Goal: Task Accomplishment & Management: Use online tool/utility

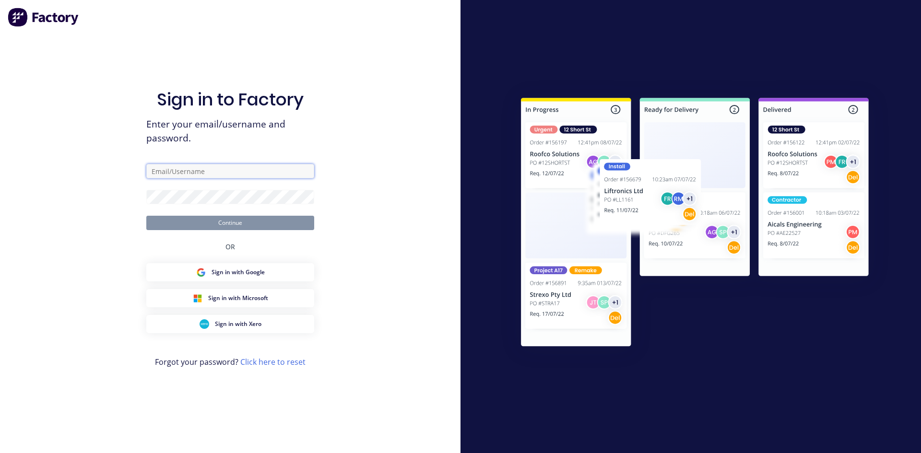
click at [218, 174] on input "text" at bounding box center [230, 171] width 168 height 14
type input "4"
type input "[PERSON_NAME][EMAIL_ADDRESS][PERSON_NAME][DOMAIN_NAME]"
click at [237, 220] on button "Continue" at bounding box center [230, 223] width 168 height 14
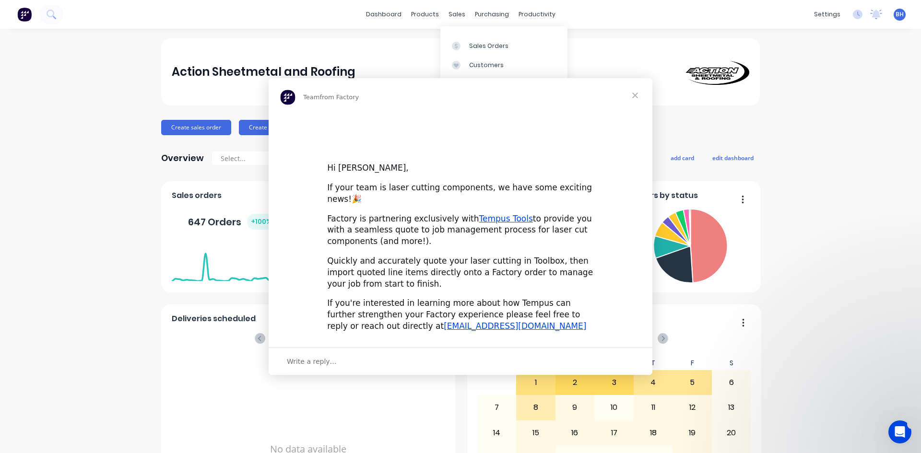
click at [455, 13] on div "Intercom messenger" at bounding box center [460, 226] width 921 height 453
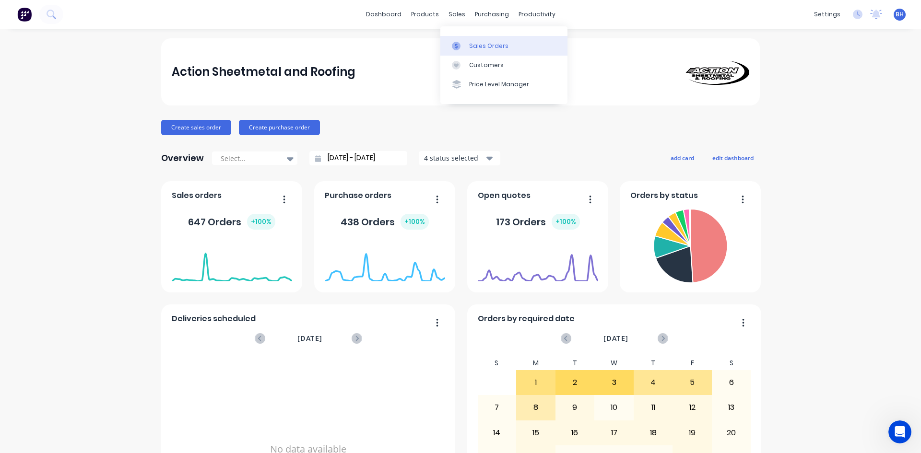
click at [490, 46] on div "Sales Orders" at bounding box center [488, 46] width 39 height 9
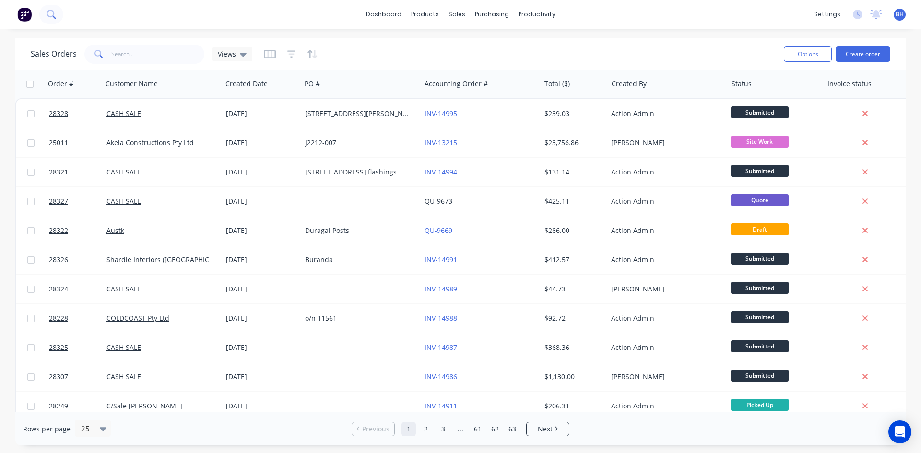
click at [56, 19] on button at bounding box center [51, 14] width 24 height 19
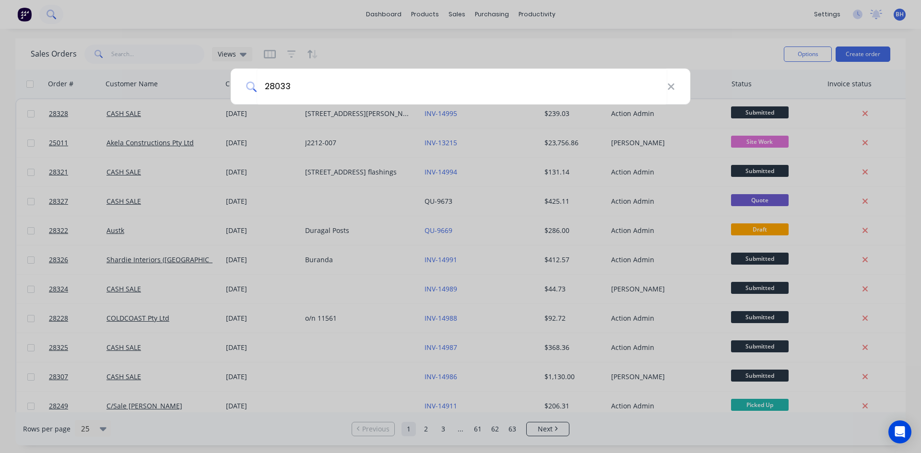
type input "28033"
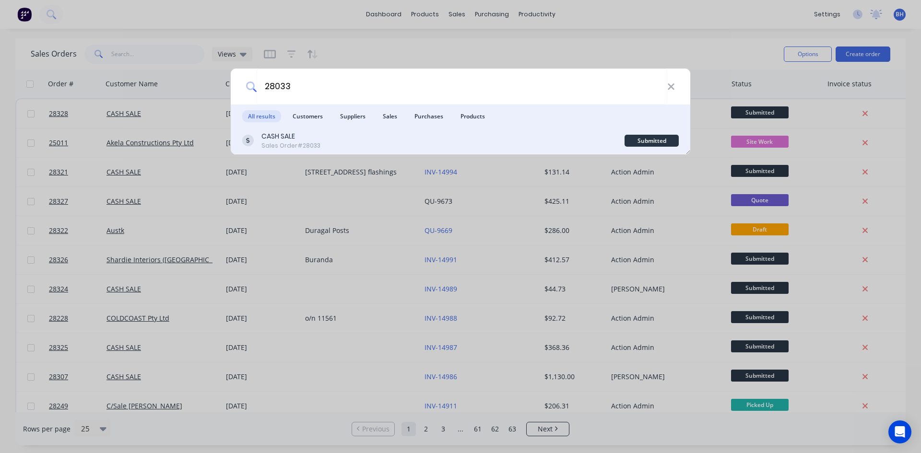
click at [359, 141] on div "CASH SALE Sales Order #28033" at bounding box center [433, 140] width 382 height 19
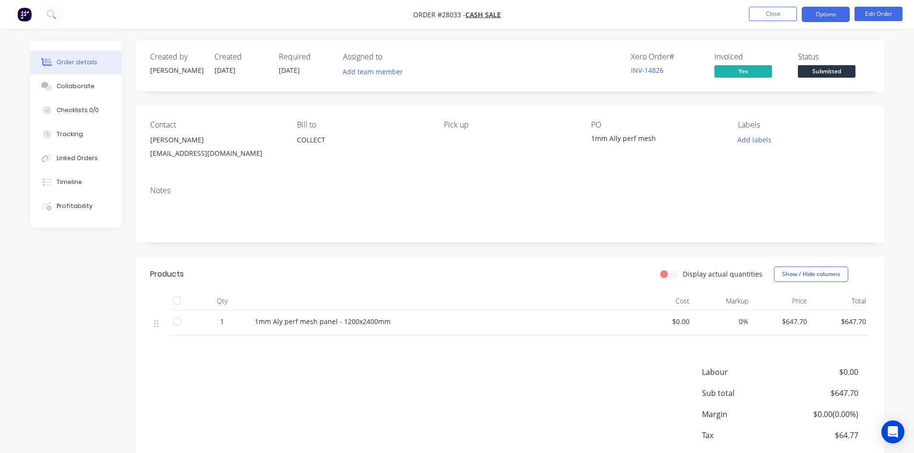
click at [817, 11] on button "Options" at bounding box center [826, 14] width 48 height 15
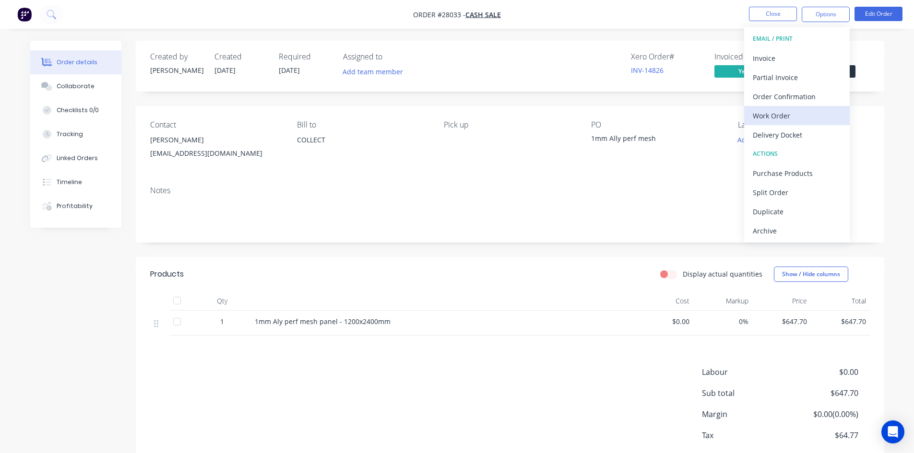
click at [798, 119] on div "Work Order" at bounding box center [797, 116] width 88 height 14
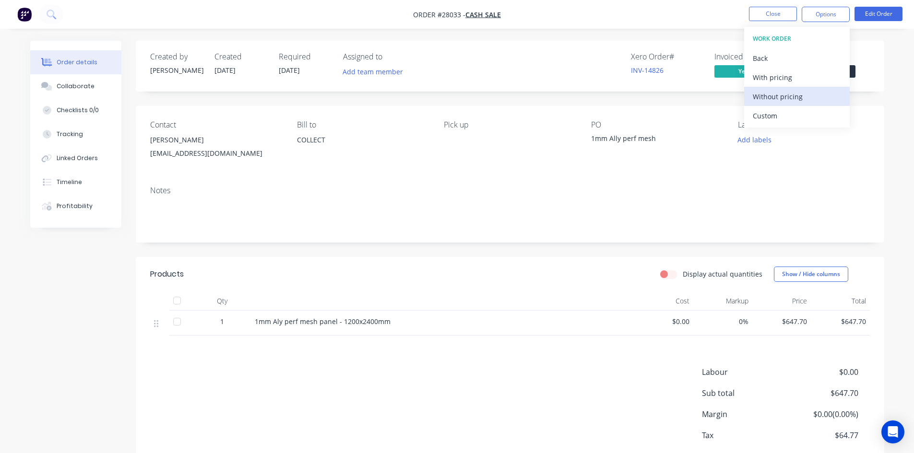
click at [788, 96] on div "Without pricing" at bounding box center [797, 97] width 88 height 14
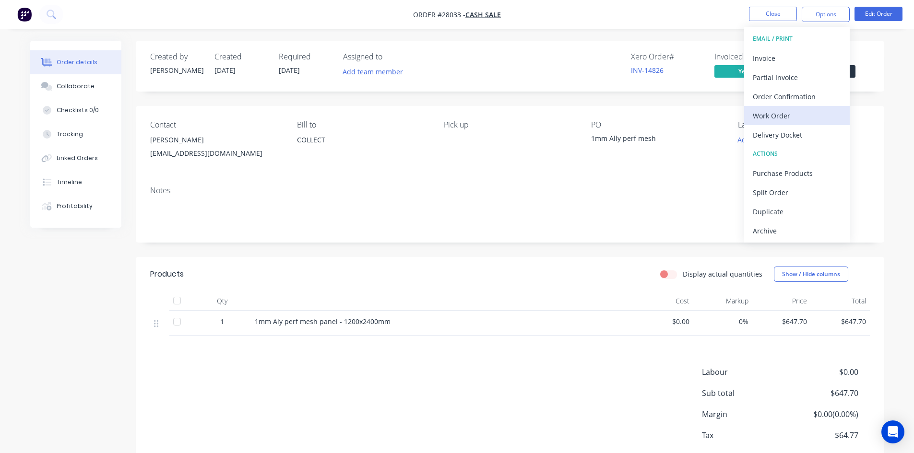
click at [786, 115] on div "Work Order" at bounding box center [797, 116] width 88 height 14
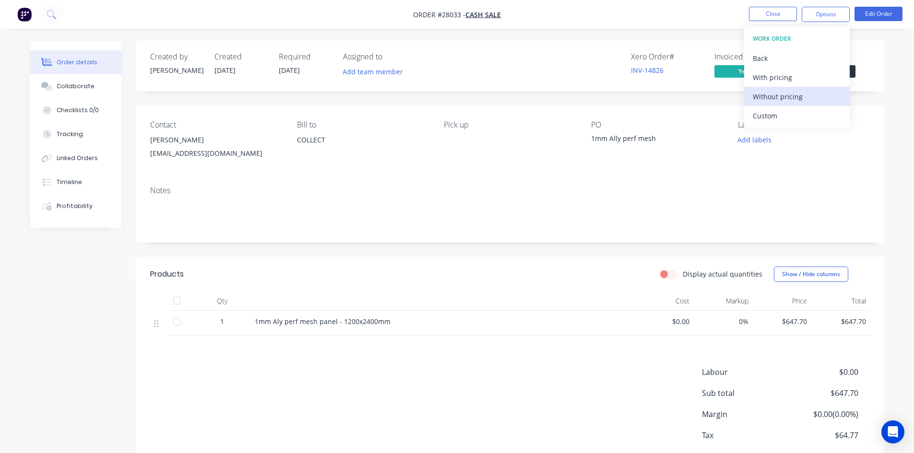
click at [795, 91] on div "Without pricing" at bounding box center [797, 97] width 88 height 14
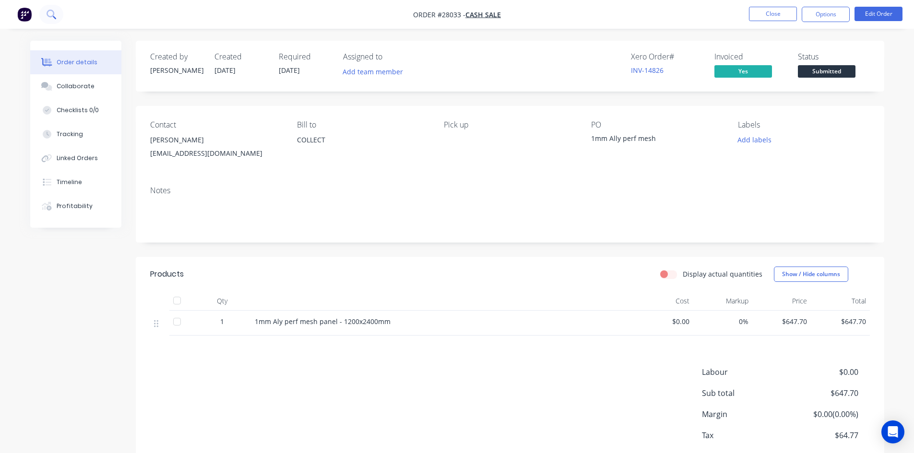
click at [56, 17] on button at bounding box center [51, 14] width 24 height 19
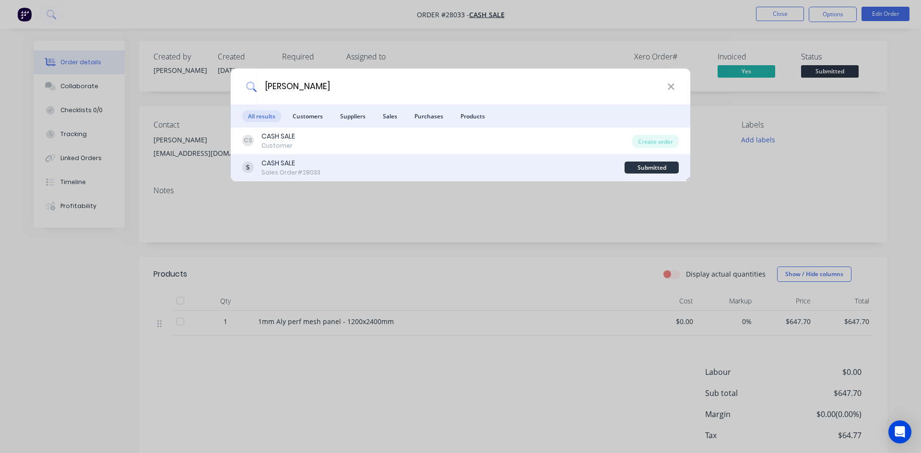
type input "KEVIN KOJIMA"
click at [350, 170] on div "CASH SALE Sales Order #28033" at bounding box center [433, 167] width 382 height 19
